Goal: Task Accomplishment & Management: Use online tool/utility

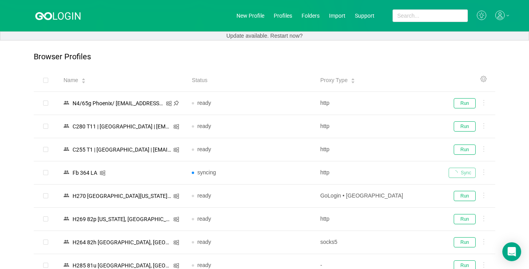
scroll to position [1755, 0]
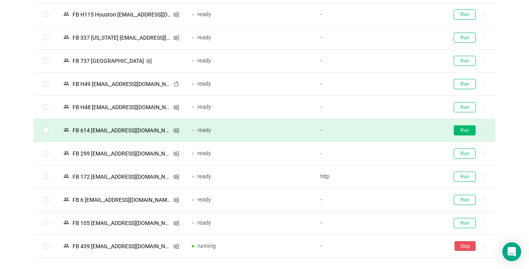
click at [465, 131] on button "Run" at bounding box center [465, 130] width 22 height 10
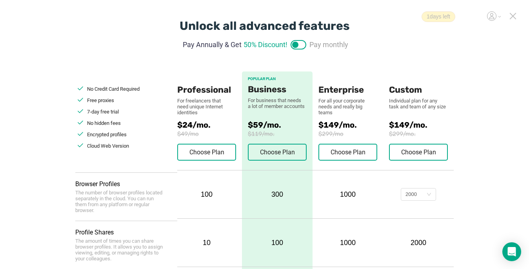
click at [395, 15] on icon at bounding box center [512, 15] width 5 height 5
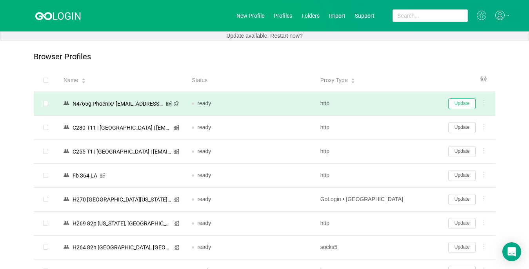
click at [395, 104] on button "Update" at bounding box center [461, 103] width 27 height 11
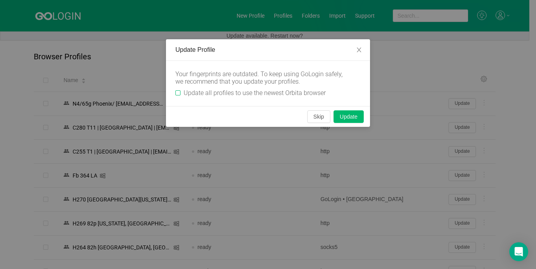
drag, startPoint x: 182, startPoint y: 90, endPoint x: 192, endPoint y: 98, distance: 12.6
click at [181, 90] on span "Update all profiles to use the newest Orbita browser" at bounding box center [254, 92] width 148 height 7
click at [180, 90] on input "Update all profiles to use the newest Orbita browser" at bounding box center [177, 92] width 5 height 5
checkbox input "true"
click at [312, 115] on button "Skip" at bounding box center [318, 116] width 23 height 13
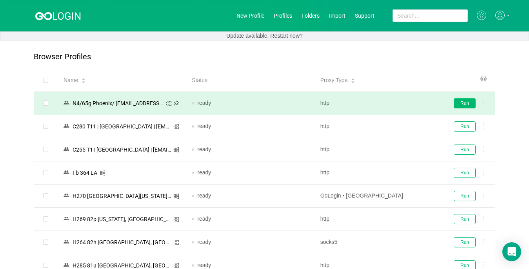
click at [395, 104] on button "Run" at bounding box center [465, 103] width 22 height 10
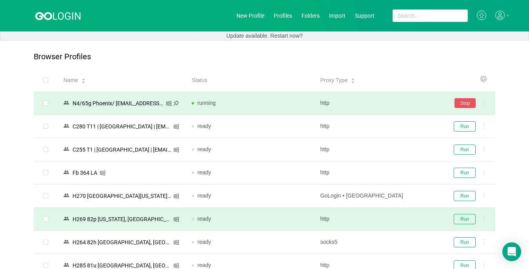
scroll to position [78, 0]
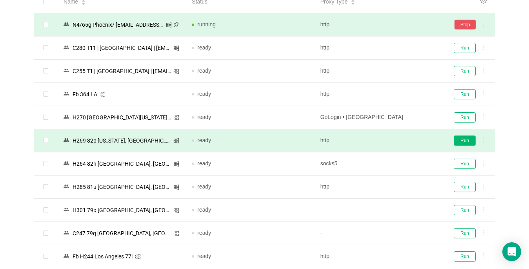
click at [395, 142] on button "Run" at bounding box center [465, 140] width 22 height 10
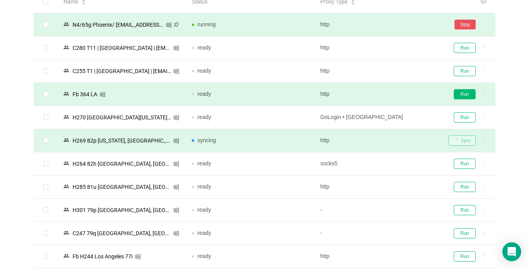
click at [395, 93] on button "Run" at bounding box center [465, 94] width 22 height 10
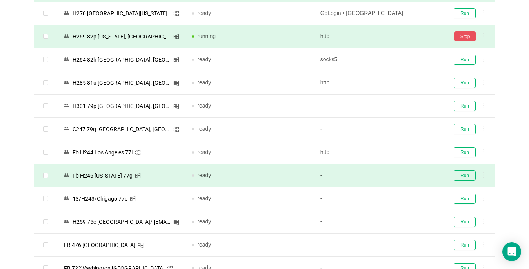
scroll to position [196, 0]
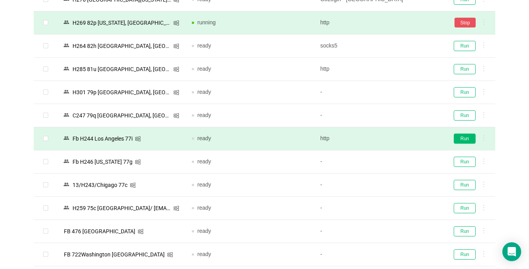
click at [395, 138] on button "Run" at bounding box center [465, 138] width 22 height 10
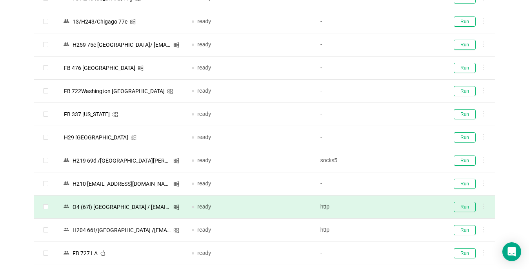
scroll to position [392, 0]
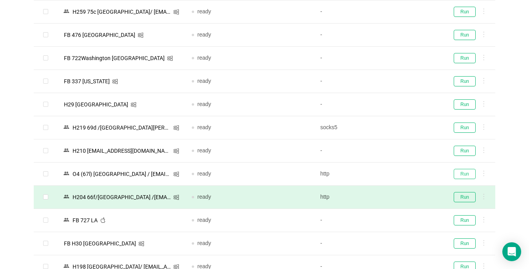
click at [395, 175] on button "Run" at bounding box center [465, 174] width 22 height 10
click at [395, 198] on button "Run" at bounding box center [465, 197] width 22 height 10
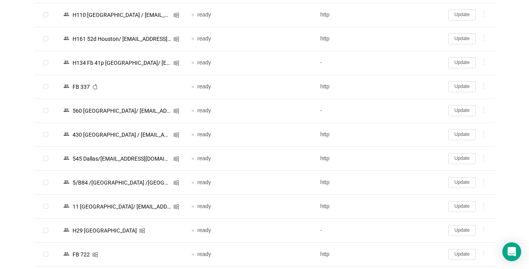
scroll to position [666, 0]
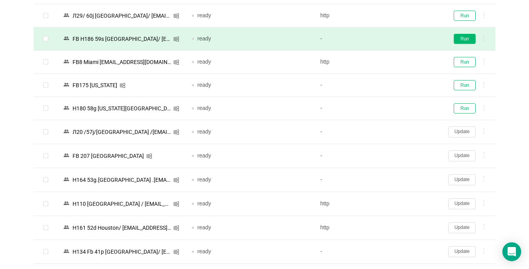
click at [395, 38] on button "Run" at bounding box center [465, 39] width 22 height 10
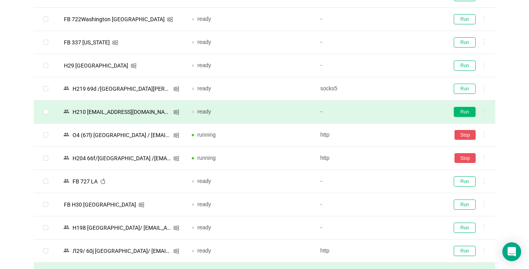
scroll to position [392, 0]
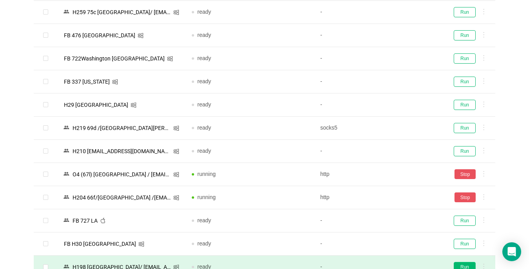
click at [395, 262] on button "Run" at bounding box center [465, 267] width 22 height 10
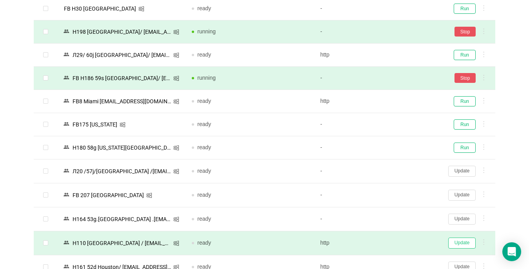
click at [395, 238] on button "Update" at bounding box center [461, 242] width 27 height 11
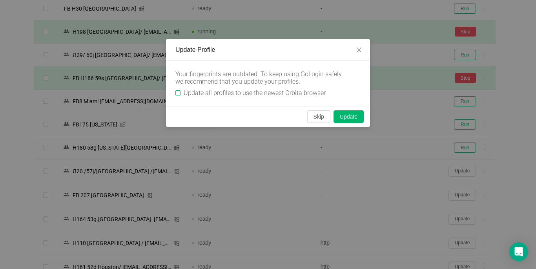
click at [177, 94] on input "Update all profiles to use the newest Orbita browser" at bounding box center [177, 92] width 5 height 5
checkbox input "true"
click at [313, 117] on button "Skip" at bounding box center [318, 116] width 23 height 13
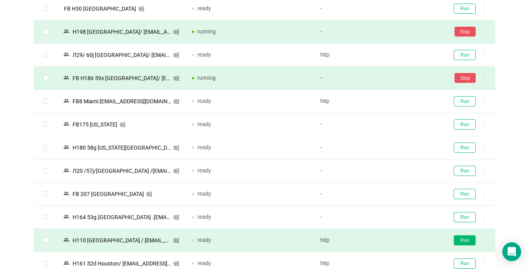
click at [395, 240] on button "Run" at bounding box center [465, 240] width 22 height 10
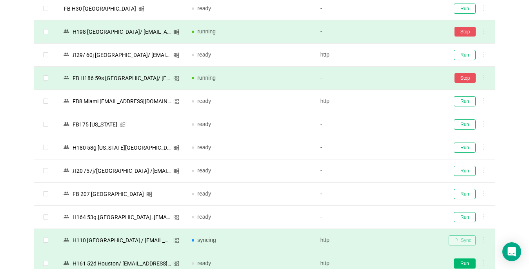
click at [395, 262] on button "Run" at bounding box center [465, 263] width 22 height 10
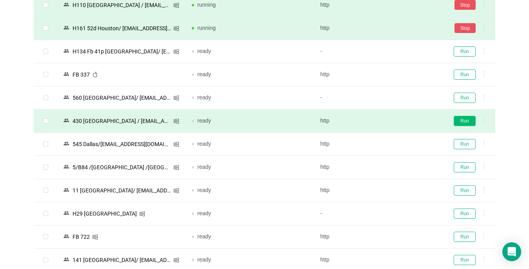
click at [395, 119] on button "Run" at bounding box center [465, 121] width 22 height 10
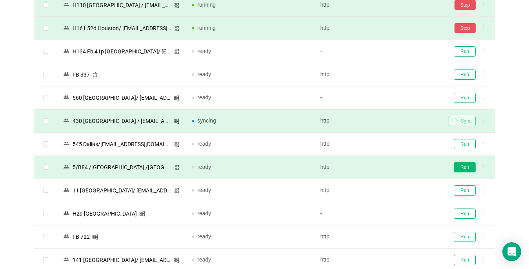
click at [395, 165] on button "Run" at bounding box center [465, 167] width 22 height 10
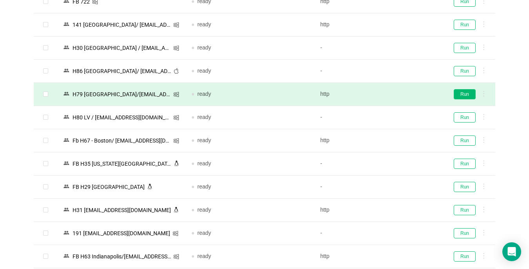
click at [395, 93] on button "Run" at bounding box center [465, 94] width 22 height 10
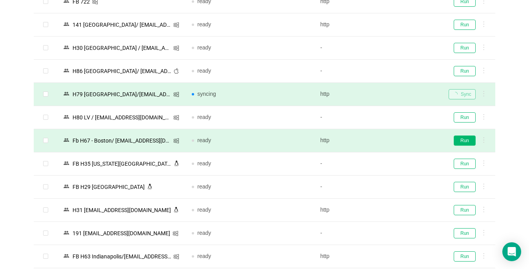
click at [395, 142] on button "Run" at bounding box center [465, 140] width 22 height 10
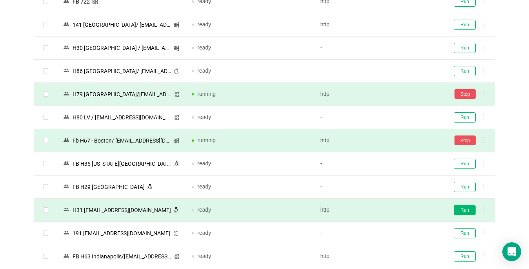
click at [395, 209] on button "Run" at bounding box center [465, 210] width 22 height 10
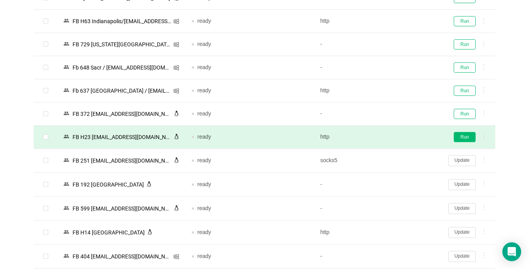
click at [395, 136] on button "Run" at bounding box center [465, 137] width 22 height 10
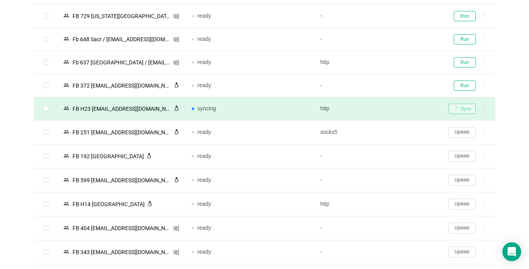
scroll to position [1417, 0]
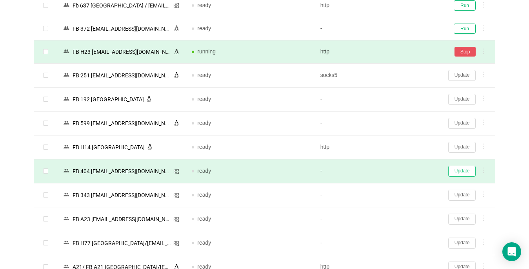
click at [395, 171] on button "Update" at bounding box center [461, 171] width 27 height 11
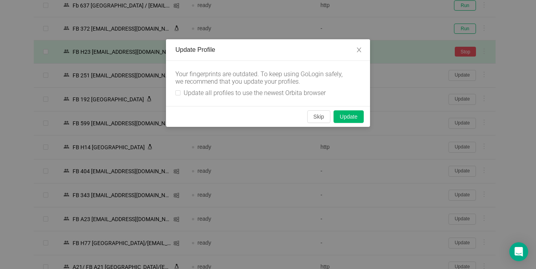
click at [173, 93] on div "Your fingerprints are outdated. To keep using GoLogin safely, we recommend that…" at bounding box center [268, 83] width 204 height 45
click at [181, 91] on span "Update all profiles to use the newest Orbita browser" at bounding box center [254, 92] width 148 height 7
click at [180, 91] on input "Update all profiles to use the newest Orbita browser" at bounding box center [177, 92] width 5 height 5
checkbox input "true"
click at [313, 118] on button "Skip" at bounding box center [318, 116] width 23 height 13
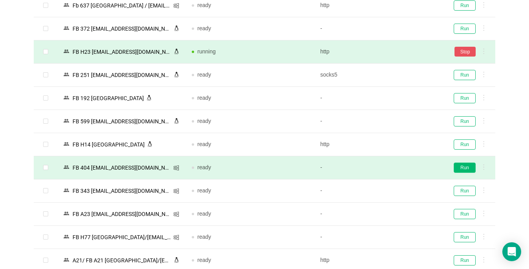
click at [395, 166] on button "Run" at bounding box center [465, 167] width 22 height 10
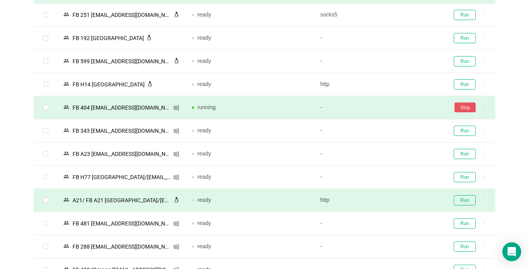
scroll to position [1495, 0]
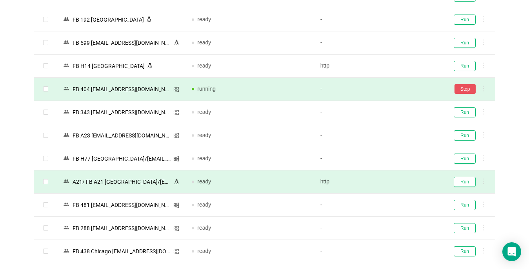
click at [395, 181] on button "Run" at bounding box center [465, 181] width 22 height 10
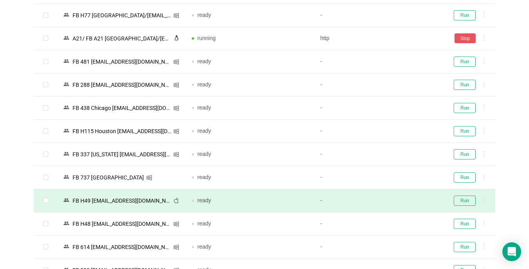
scroll to position [1652, 0]
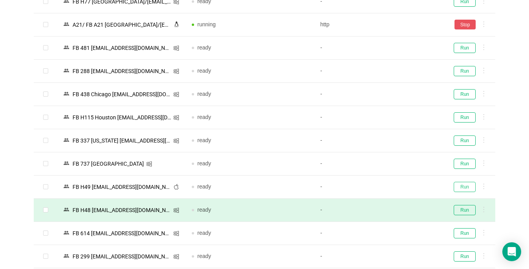
click at [395, 184] on button "Run" at bounding box center [465, 187] width 22 height 10
click at [395, 207] on button "Run" at bounding box center [465, 210] width 22 height 10
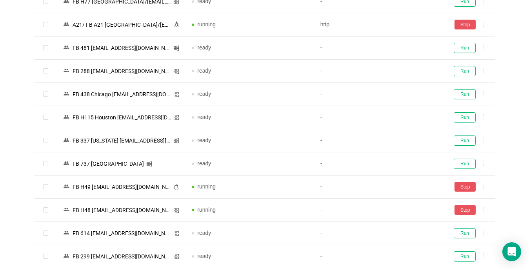
scroll to position [1755, 0]
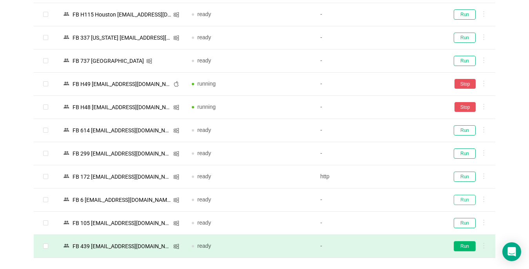
click at [395, 195] on button "Run" at bounding box center [465, 200] width 22 height 10
click at [395, 247] on button "Run" at bounding box center [465, 246] width 22 height 10
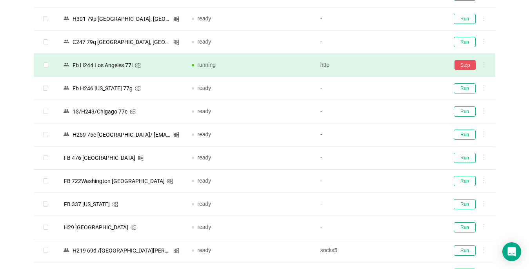
scroll to position [0, 0]
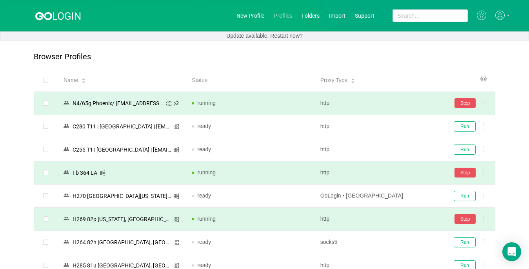
click at [284, 16] on link "Profiles" at bounding box center [283, 16] width 18 height 6
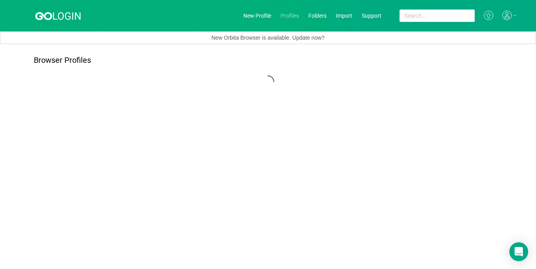
click at [283, 15] on link "Profiles" at bounding box center [289, 16] width 18 height 6
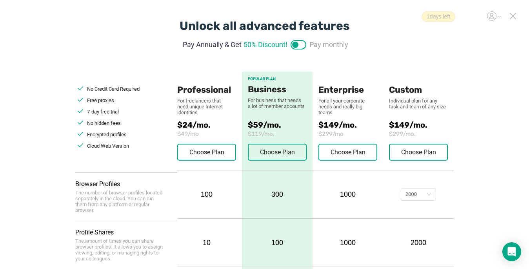
click at [395, 16] on icon at bounding box center [512, 15] width 5 height 5
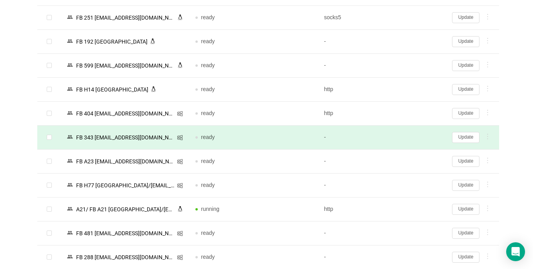
scroll to position [1524, 0]
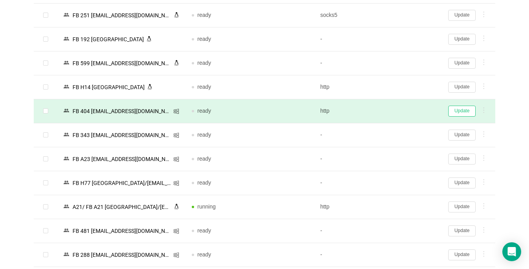
click at [395, 111] on button "Update" at bounding box center [461, 111] width 27 height 11
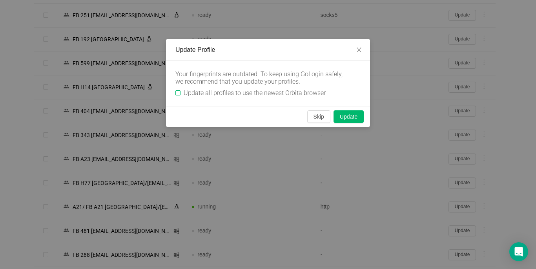
click at [180, 91] on input "Update all profiles to use the newest Orbita browser" at bounding box center [177, 92] width 5 height 5
checkbox input "true"
click at [320, 117] on button "Skip" at bounding box center [318, 116] width 23 height 13
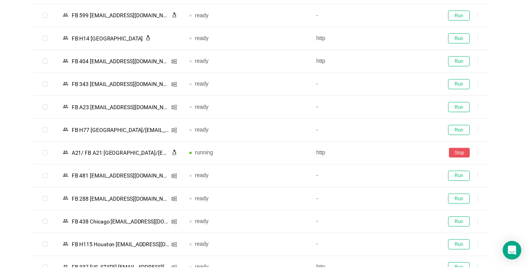
scroll to position [1477, 0]
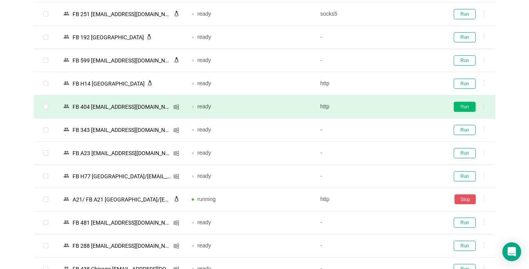
click at [395, 108] on button "Run" at bounding box center [465, 107] width 22 height 10
